Goal: Information Seeking & Learning: Learn about a topic

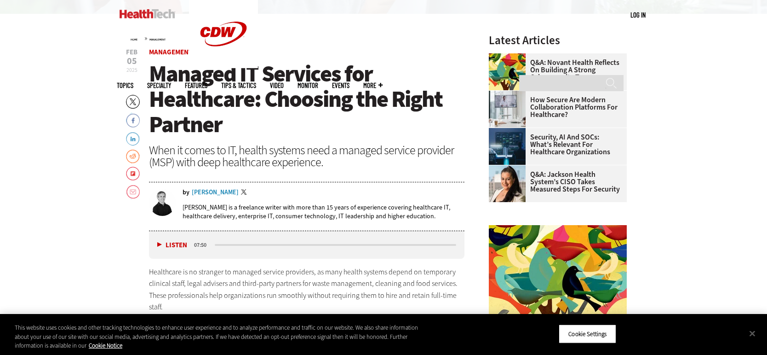
scroll to position [344, 0]
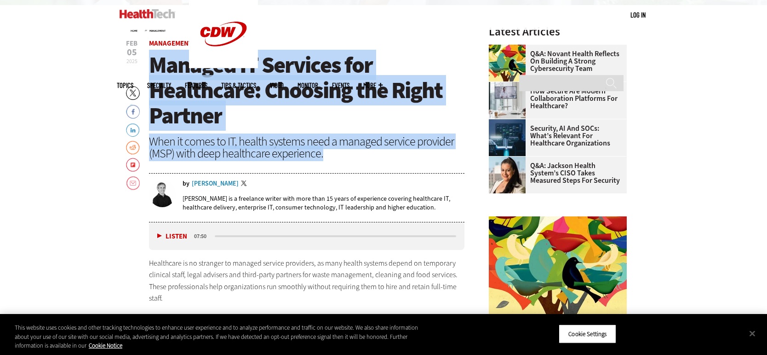
drag, startPoint x: 150, startPoint y: 62, endPoint x: 327, endPoint y: 154, distance: 199.8
click at [329, 155] on header "[DATE] Twitter Facebook LinkedIn Reddit Flipboard Email Management Managed IT S…" at bounding box center [307, 131] width 316 height 182
copy header "Managed IT Services for Healthcare: Choosing the Right Partner When it comes to…"
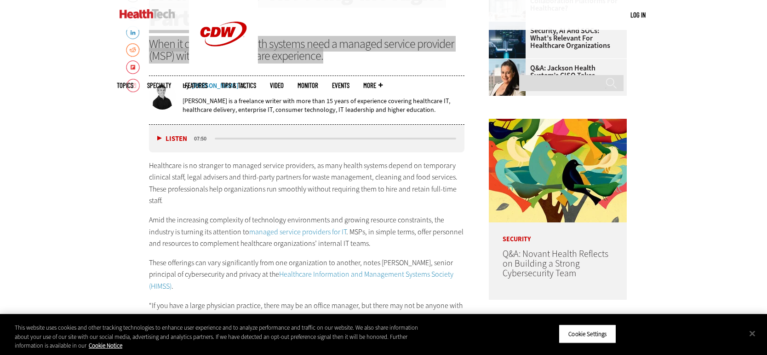
scroll to position [459, 0]
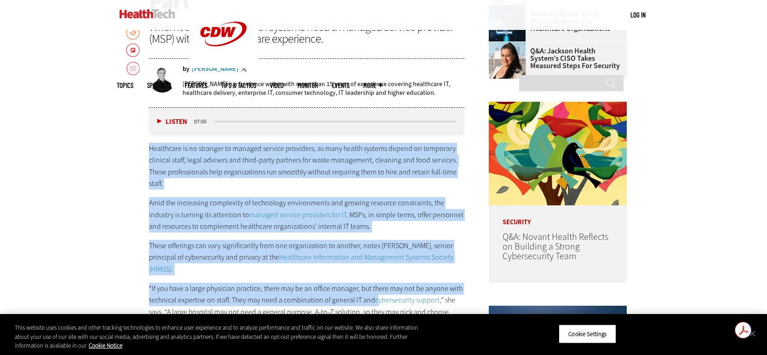
drag, startPoint x: 145, startPoint y: 148, endPoint x: 377, endPoint y: 292, distance: 273.0
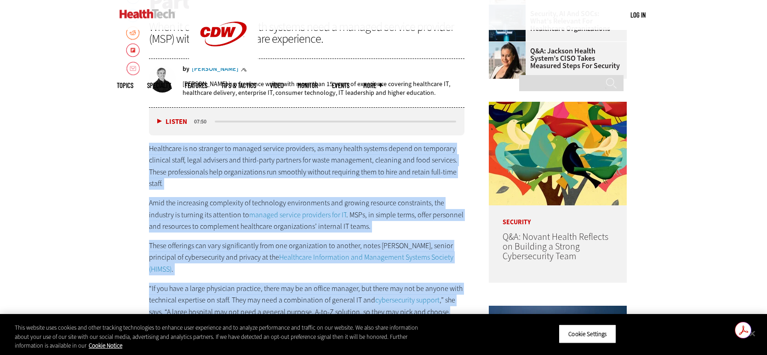
scroll to position [710, 0]
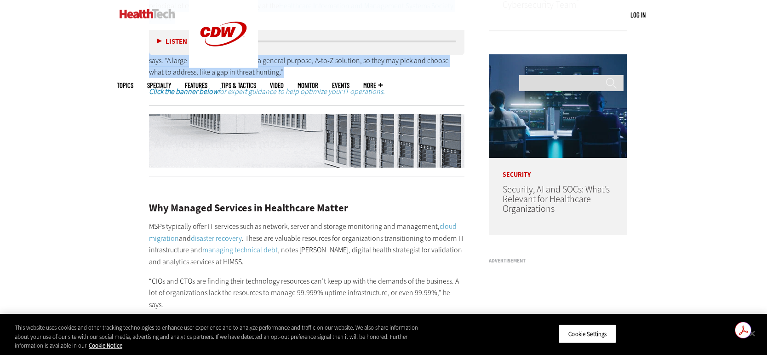
copy div "Loremipsum do si ametcons ad elitsed doeiusm temporinc, ut labo etdolo magnaal …"
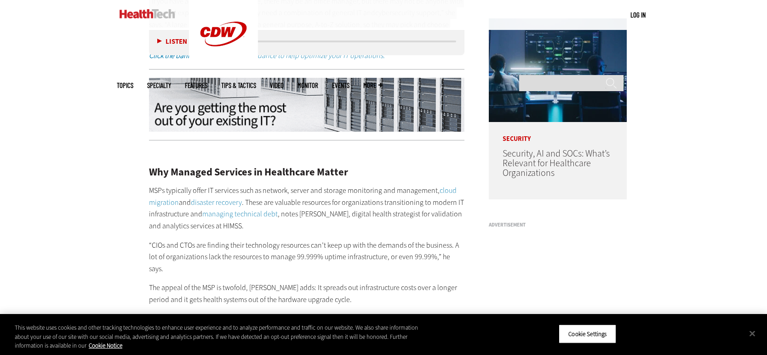
scroll to position [759, 0]
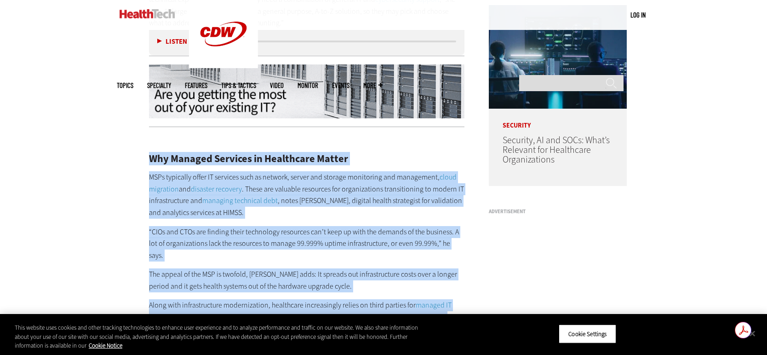
drag, startPoint x: 146, startPoint y: 148, endPoint x: 404, endPoint y: 303, distance: 300.7
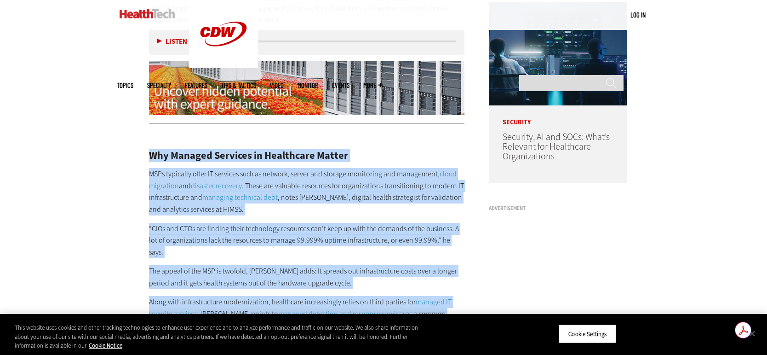
scroll to position [947, 0]
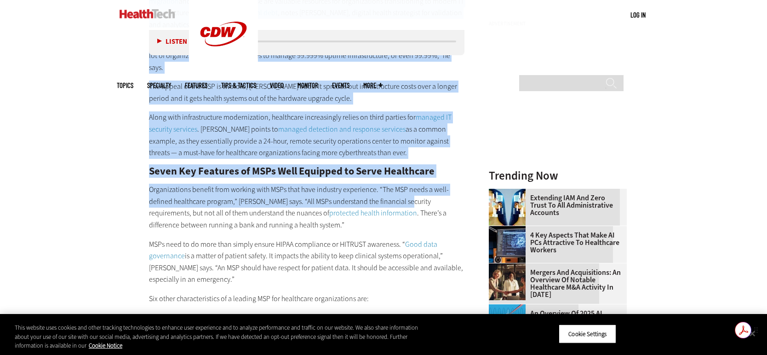
click at [755, 333] on div "Get summaries and key insights using AI Assistant powered by Adobe Acrobat" at bounding box center [751, 330] width 32 height 17
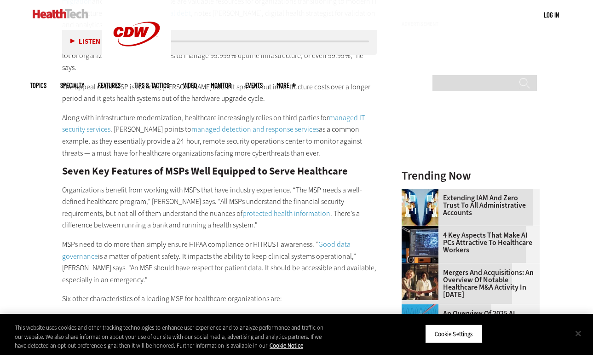
scroll to position [0, 0]
click at [573, 332] on button "Close" at bounding box center [578, 333] width 20 height 20
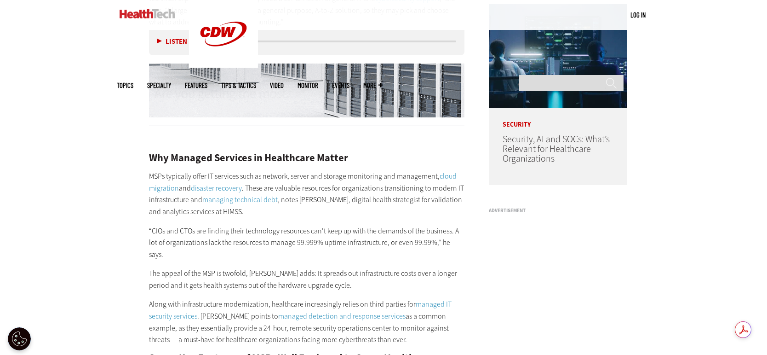
scroll to position [737, 0]
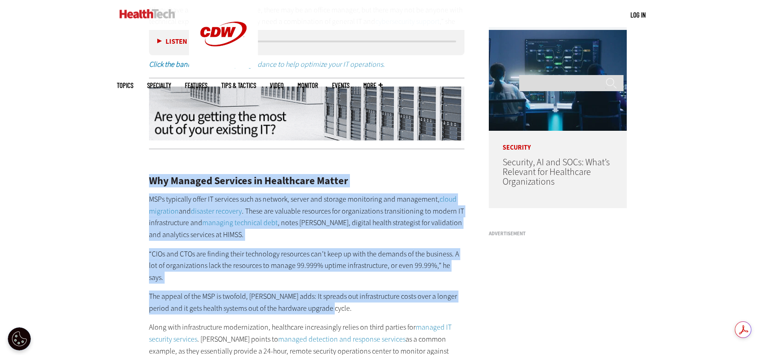
drag, startPoint x: 142, startPoint y: 162, endPoint x: 372, endPoint y: 288, distance: 261.9
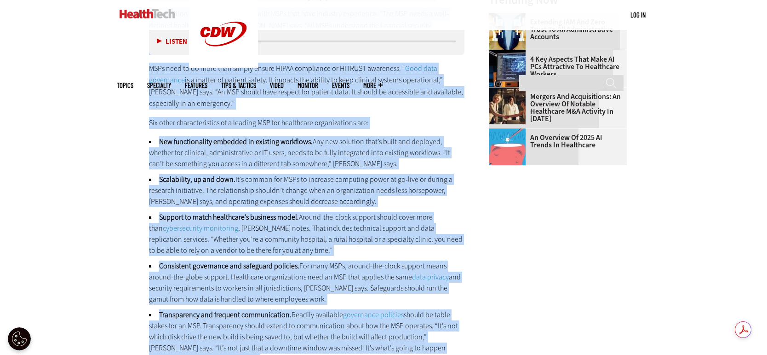
scroll to position [1307, 0]
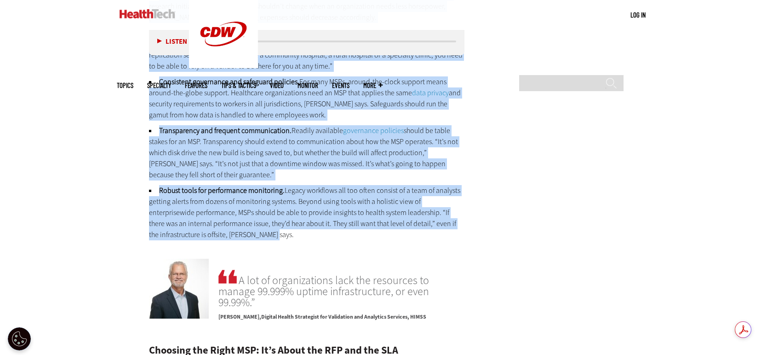
copy div "Lor Ipsumdo Sitametc ad Elitseddoe Tempor INCi utlaboree dolor MA aliquaen admi…"
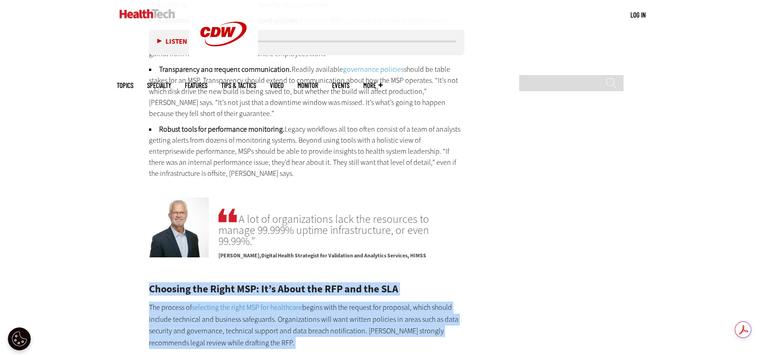
scroll to position [1562, 0]
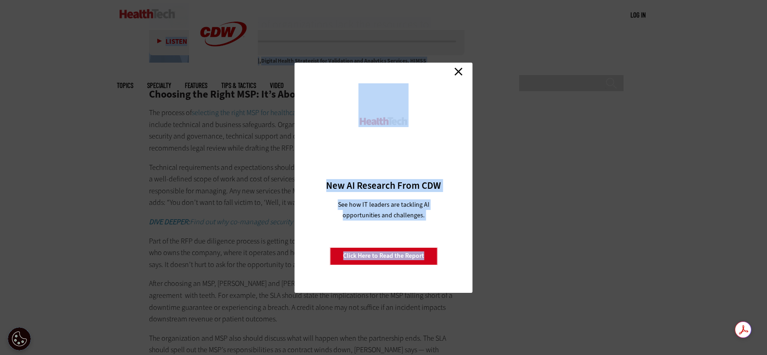
drag, startPoint x: 143, startPoint y: 317, endPoint x: 421, endPoint y: 285, distance: 279.7
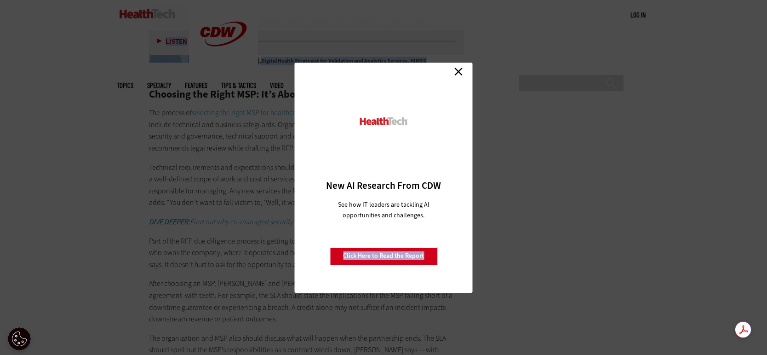
click at [465, 68] on link "Close" at bounding box center [459, 72] width 14 height 14
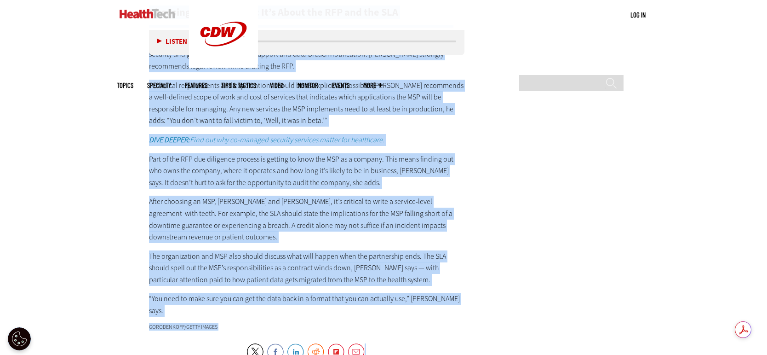
scroll to position [1647, 0]
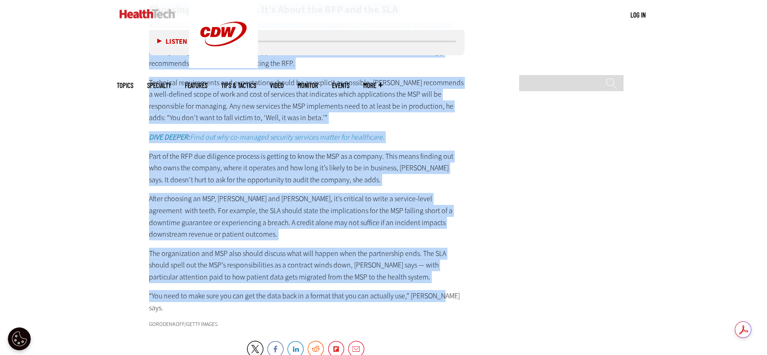
drag, startPoint x: 148, startPoint y: 60, endPoint x: 457, endPoint y: 259, distance: 367.8
copy div "Loremips dol Sitam CON: Ad’e Seddo eiu TEM inc utl ETD Mag aliquae ad minimveni…"
